Goal: Information Seeking & Learning: Understand process/instructions

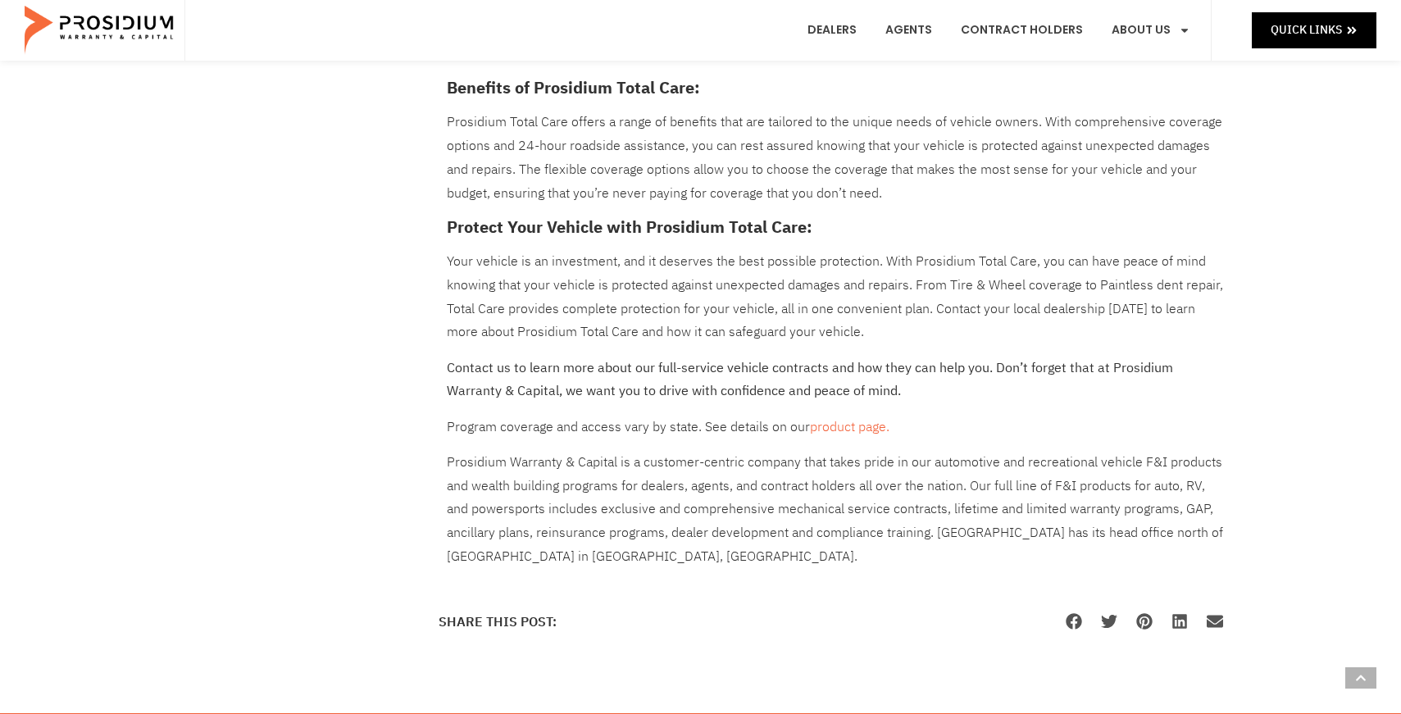
scroll to position [1180, 0]
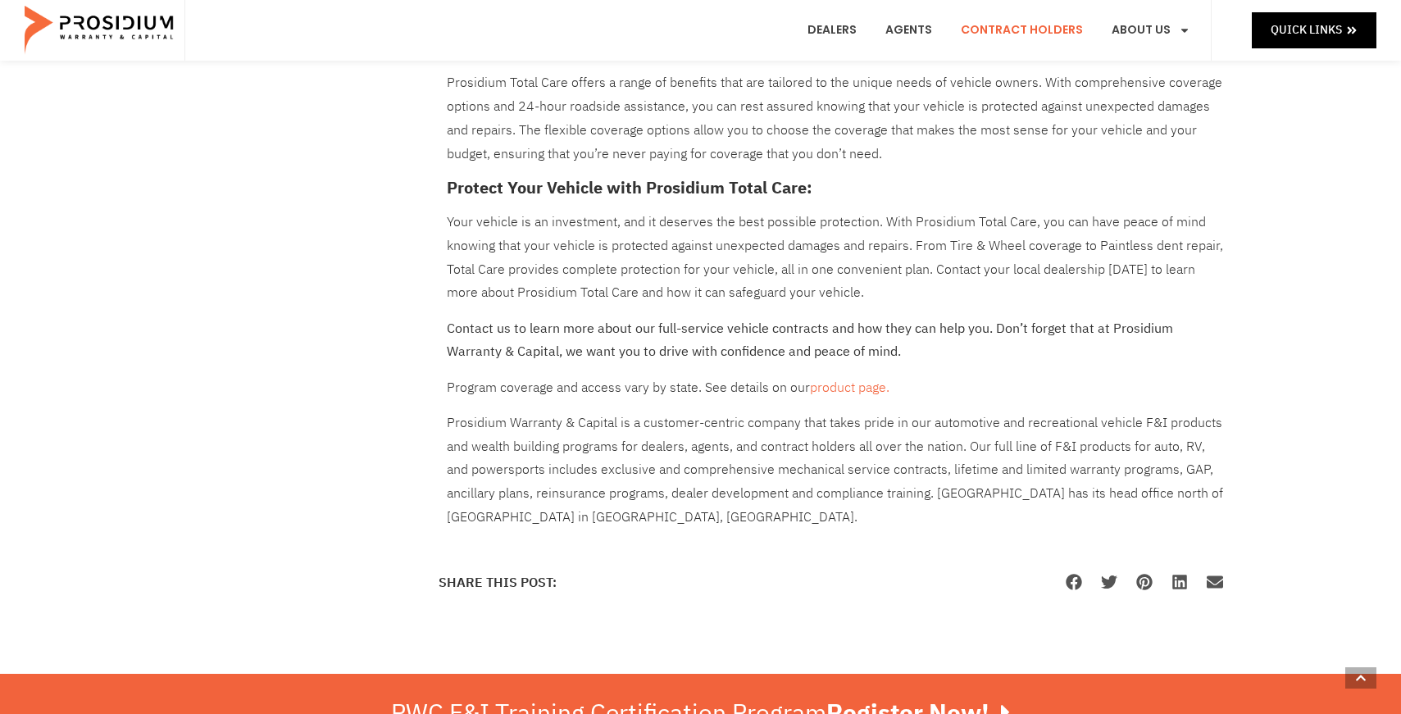
click at [1039, 34] on link "Contract Holders" at bounding box center [1021, 30] width 147 height 61
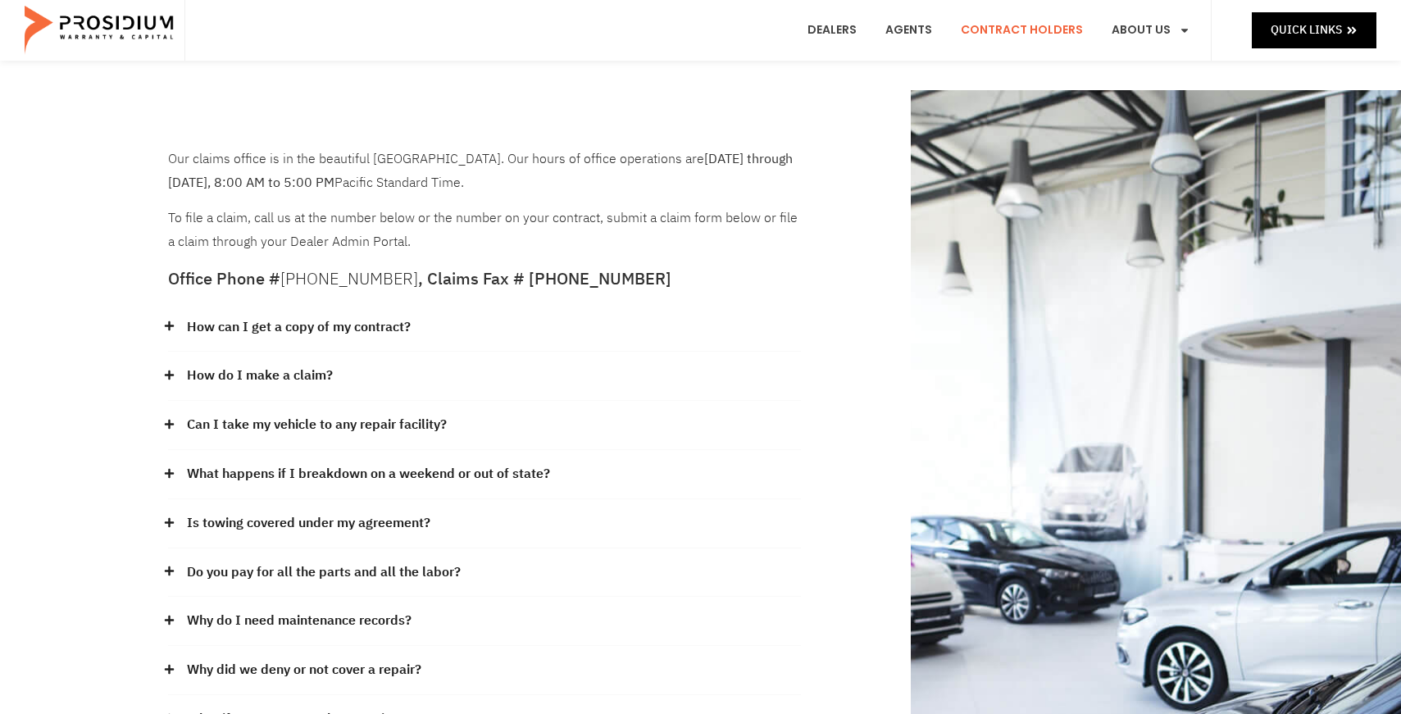
scroll to position [131, 0]
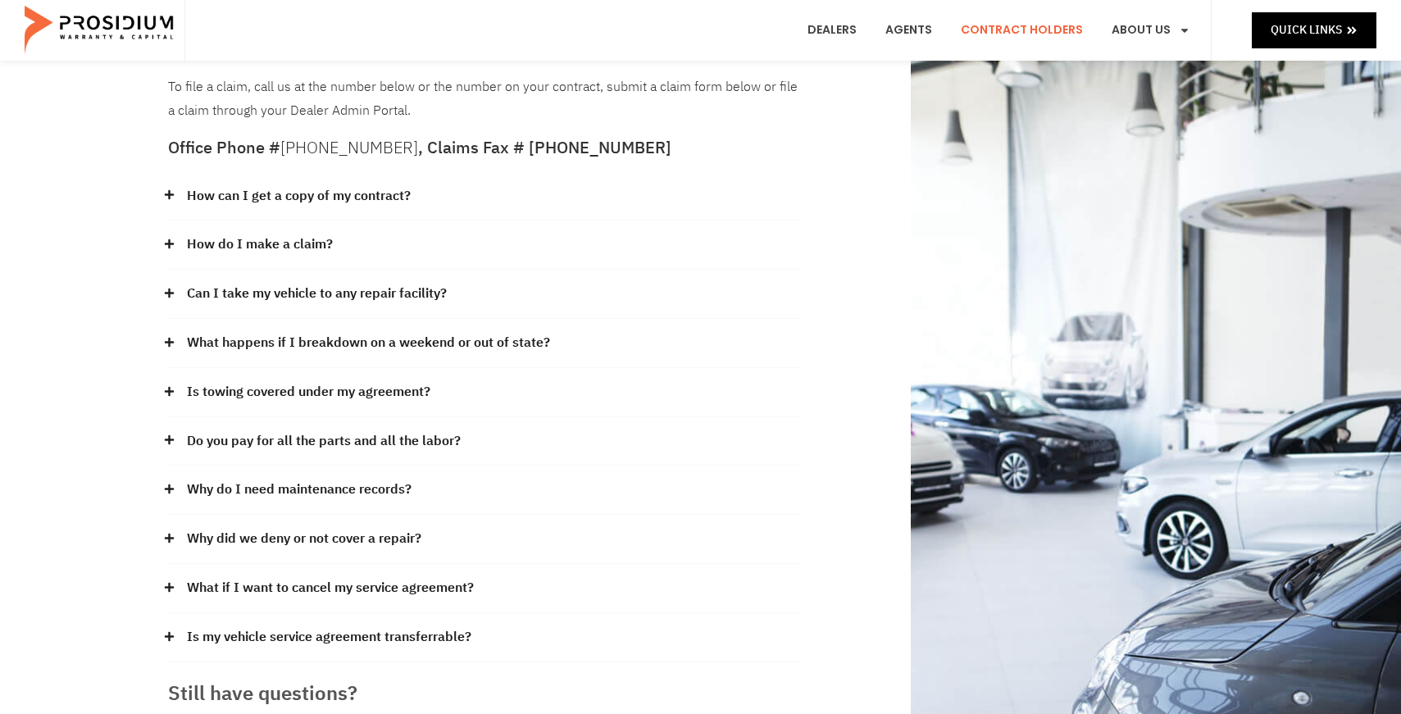
click at [308, 587] on link "What if I want to cancel my service agreement?" at bounding box center [330, 588] width 287 height 24
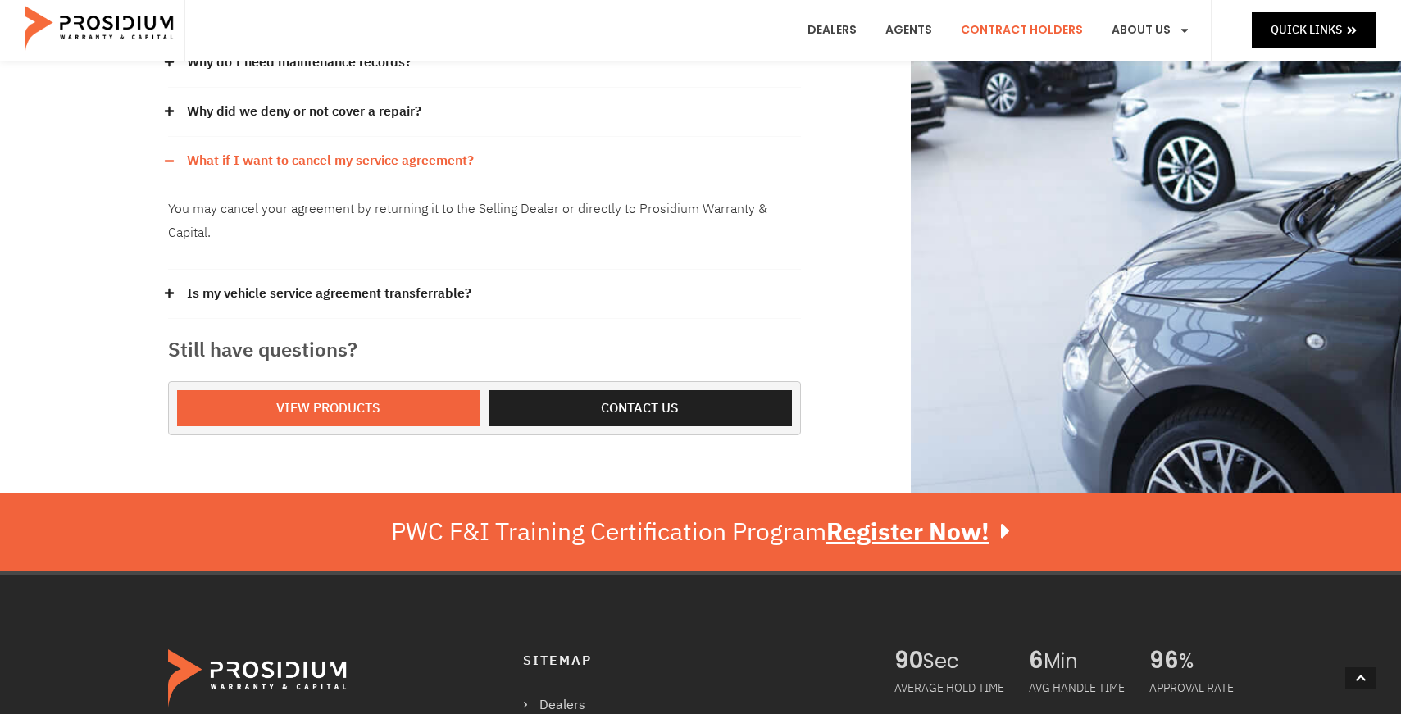
scroll to position [525, 0]
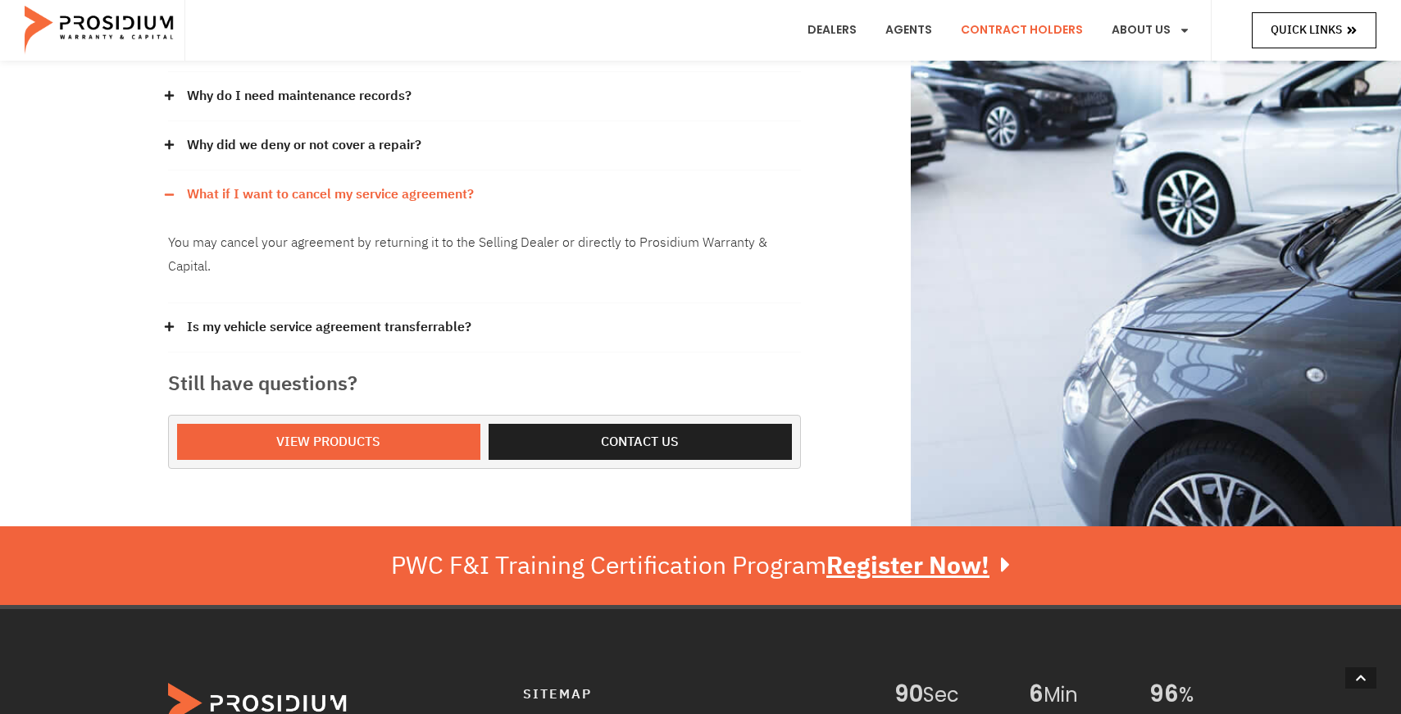
click at [1286, 40] on link "Quick Links" at bounding box center [1314, 29] width 125 height 35
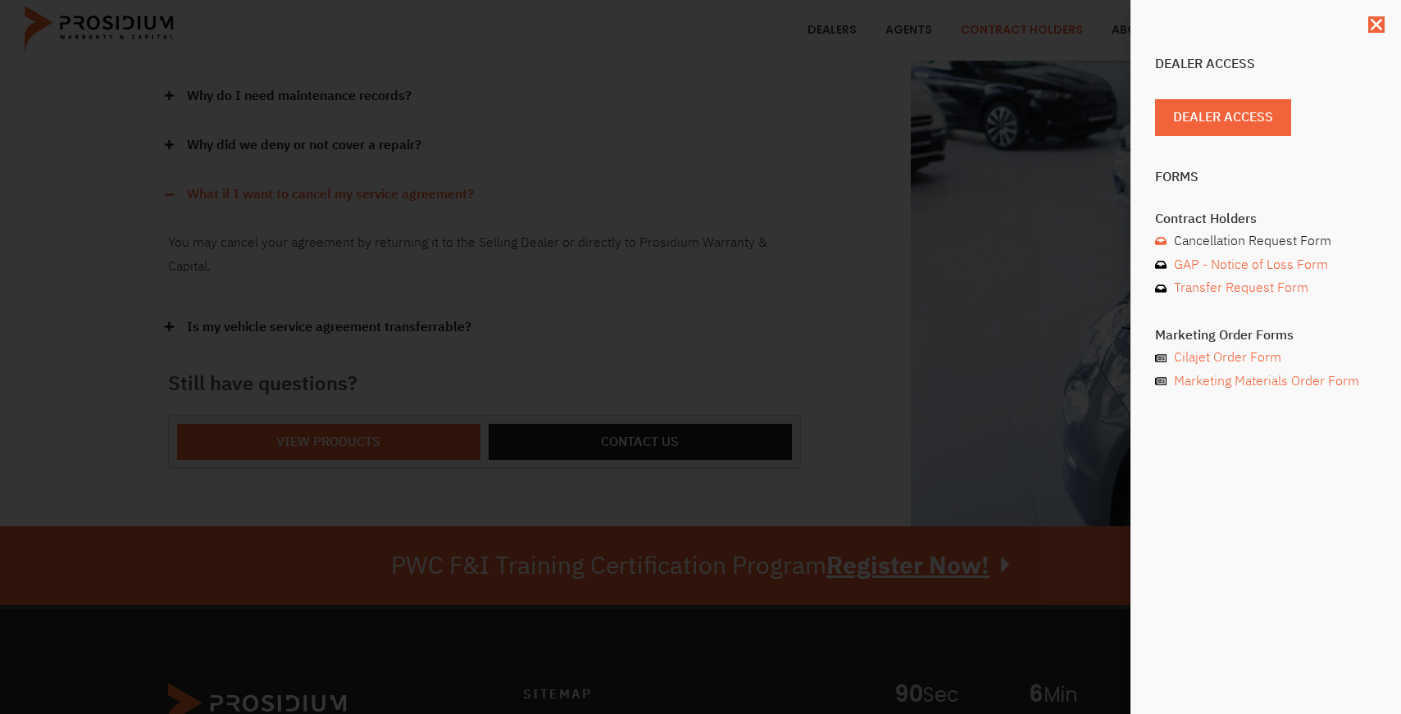
click at [1212, 239] on span "Cancellation Request Form" at bounding box center [1250, 242] width 161 height 24
click at [1375, 30] on icon "Close" at bounding box center [1376, 24] width 16 height 16
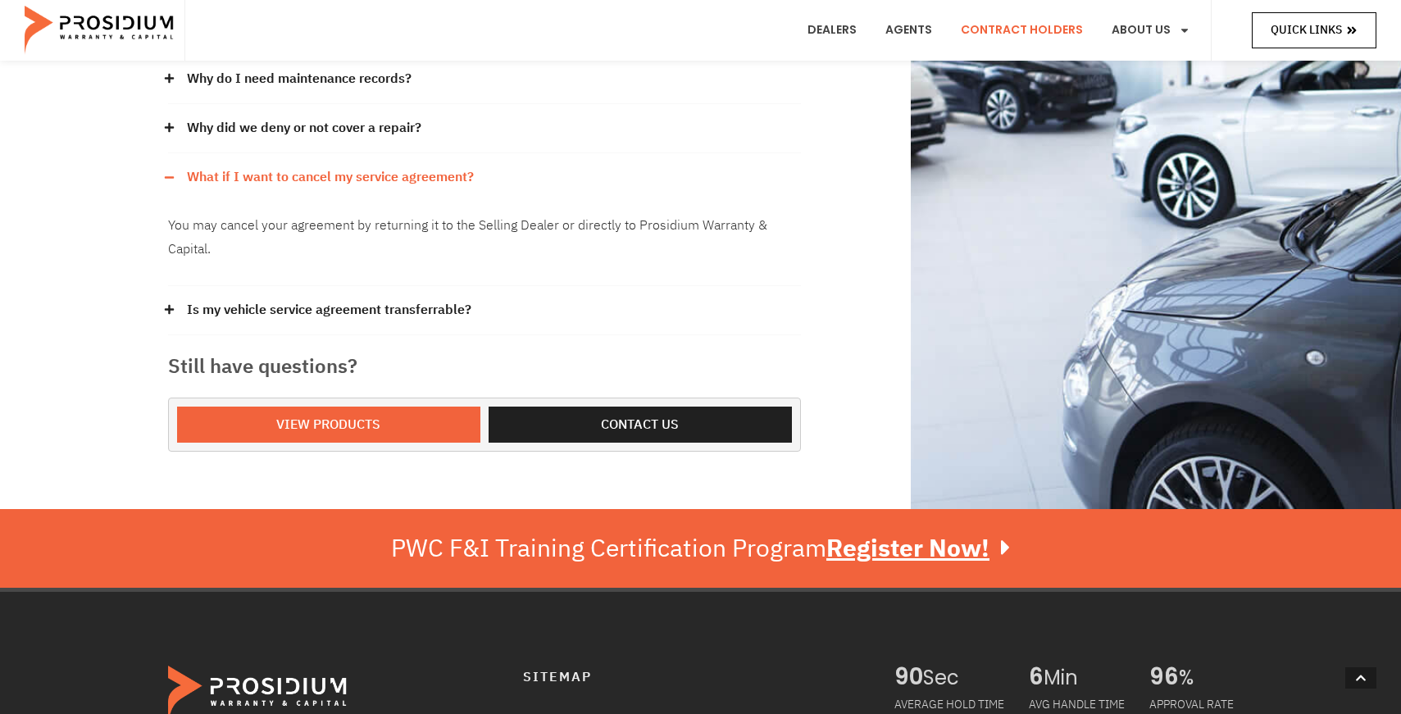
scroll to position [0, 0]
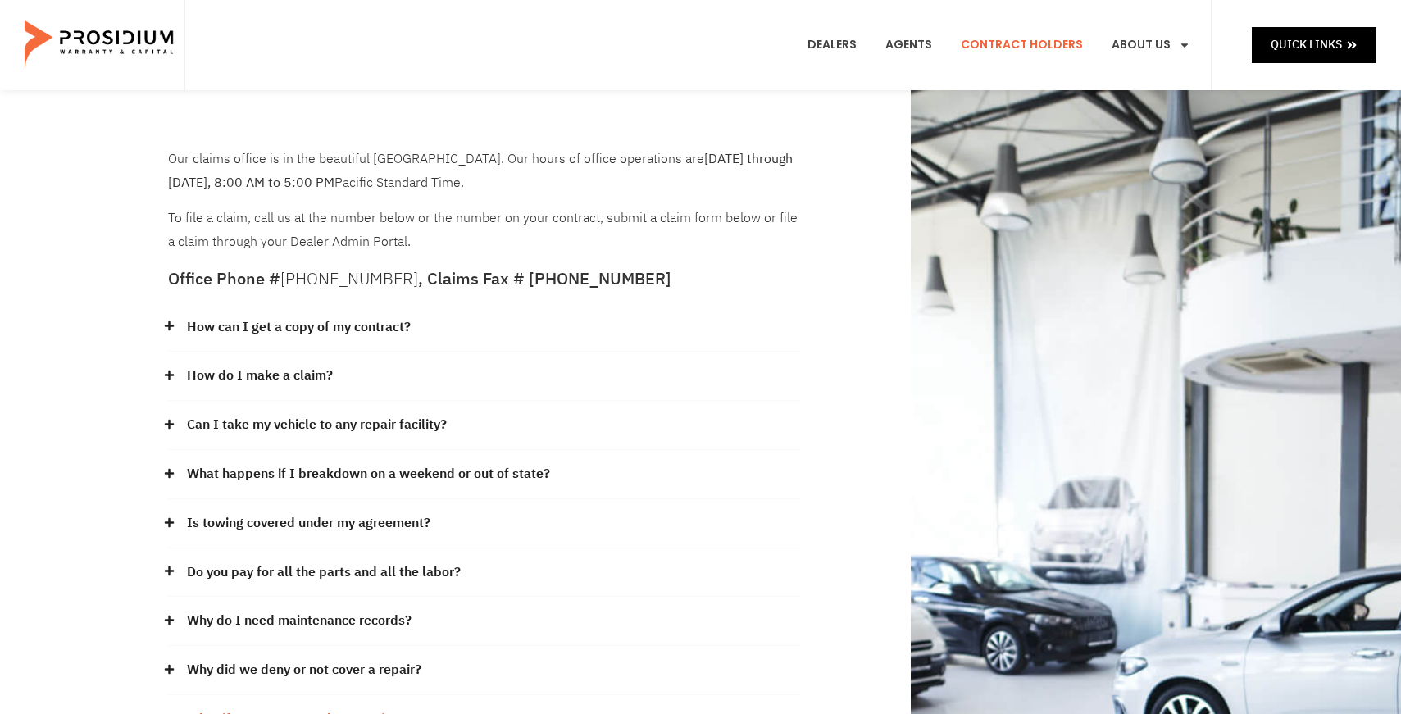
click at [249, 418] on link "Can I take my vehicle to any repair facility?" at bounding box center [317, 425] width 260 height 24
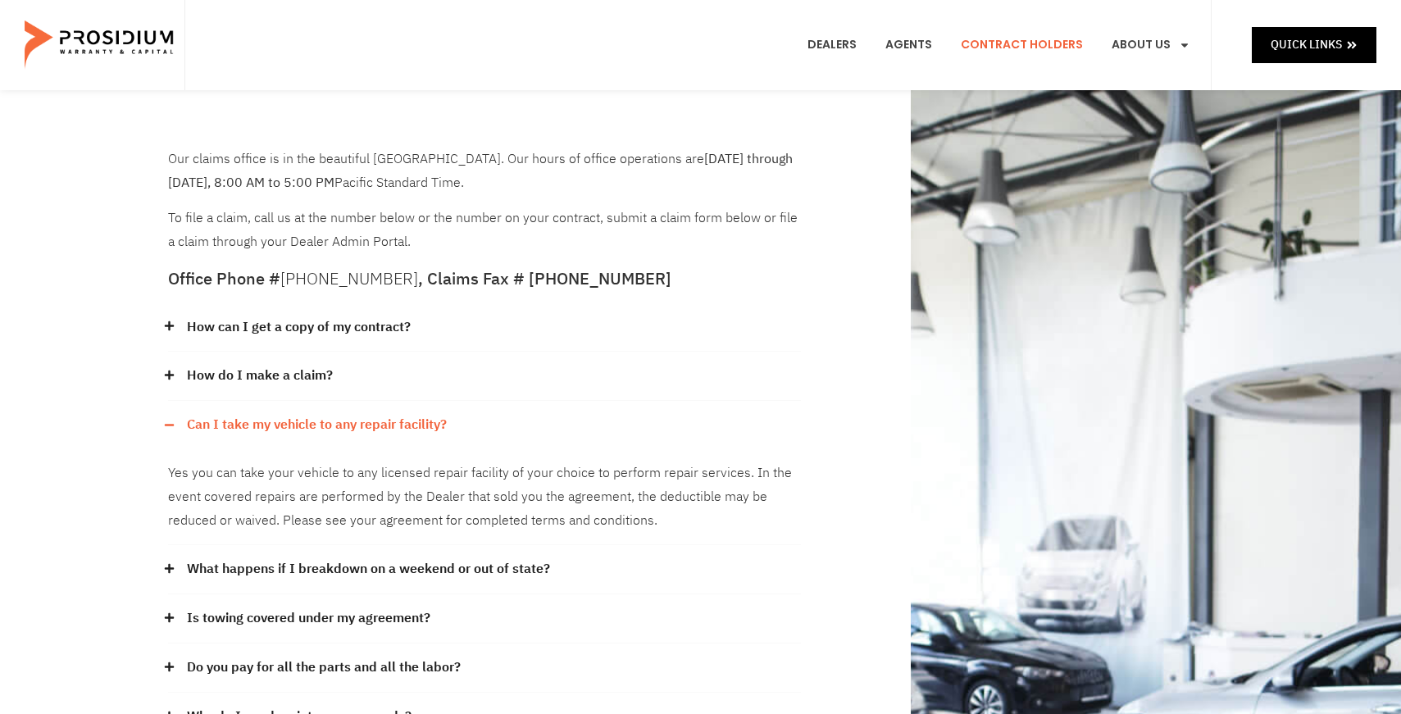
click at [275, 417] on link "Can I take my vehicle to any repair facility?" at bounding box center [317, 425] width 260 height 24
